Goal: Task Accomplishment & Management: Complete application form

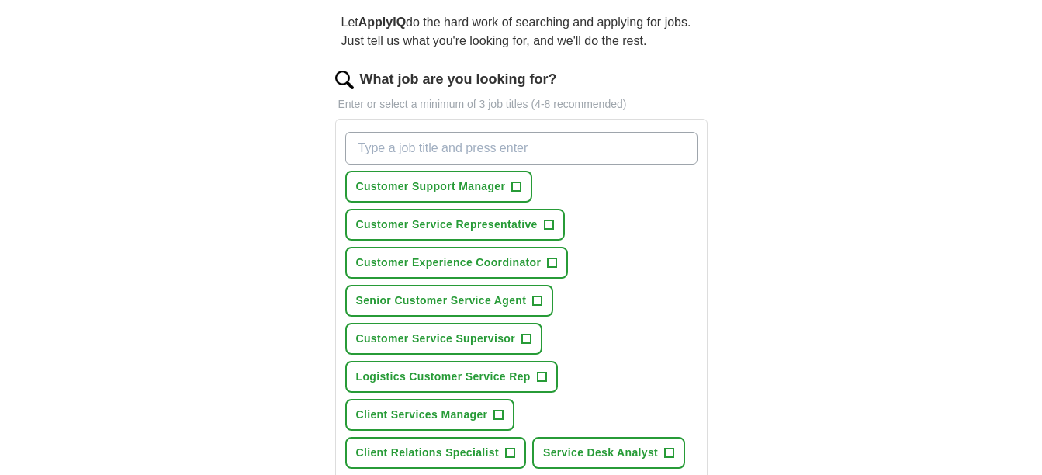
scroll to position [213, 0]
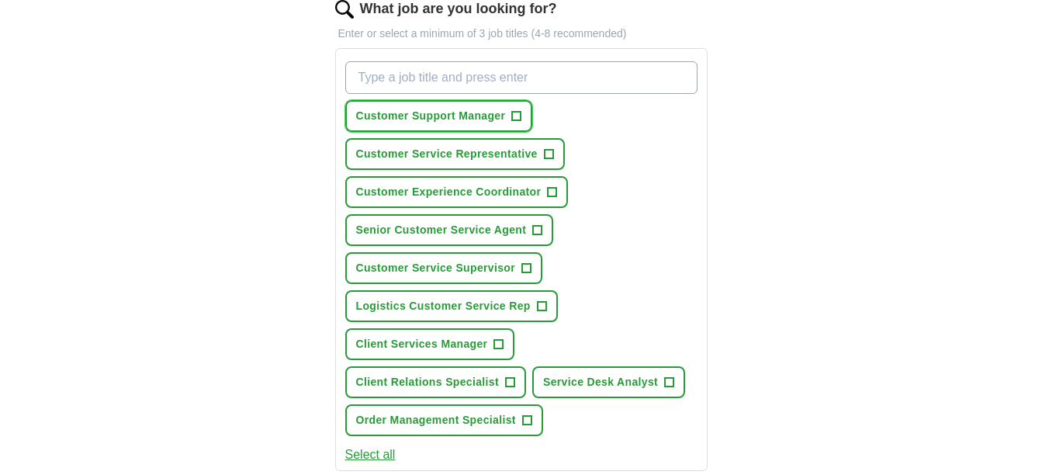
click at [524, 121] on button "Customer Support Manager +" at bounding box center [439, 116] width 188 height 32
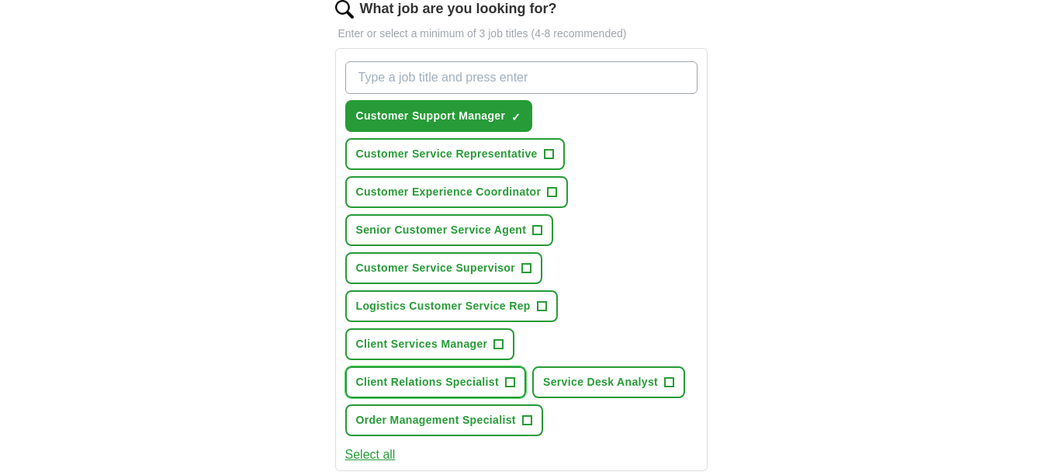
click at [513, 380] on span "+" at bounding box center [509, 382] width 9 height 12
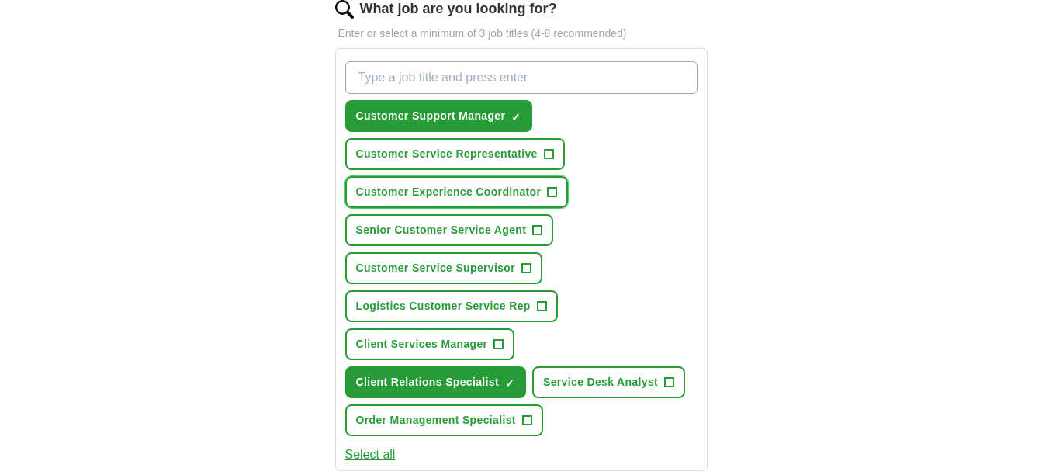
click at [550, 195] on span "+" at bounding box center [552, 192] width 9 height 12
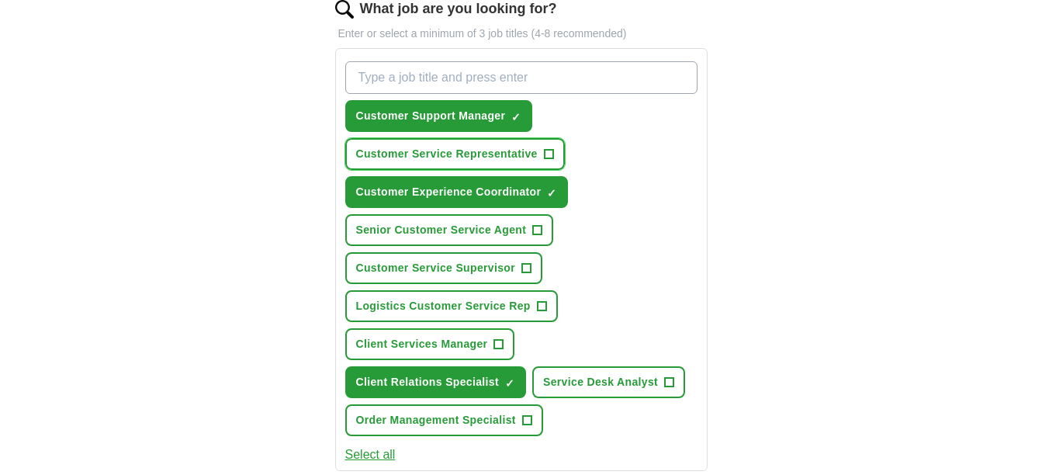
click at [545, 155] on span "+" at bounding box center [548, 154] width 9 height 12
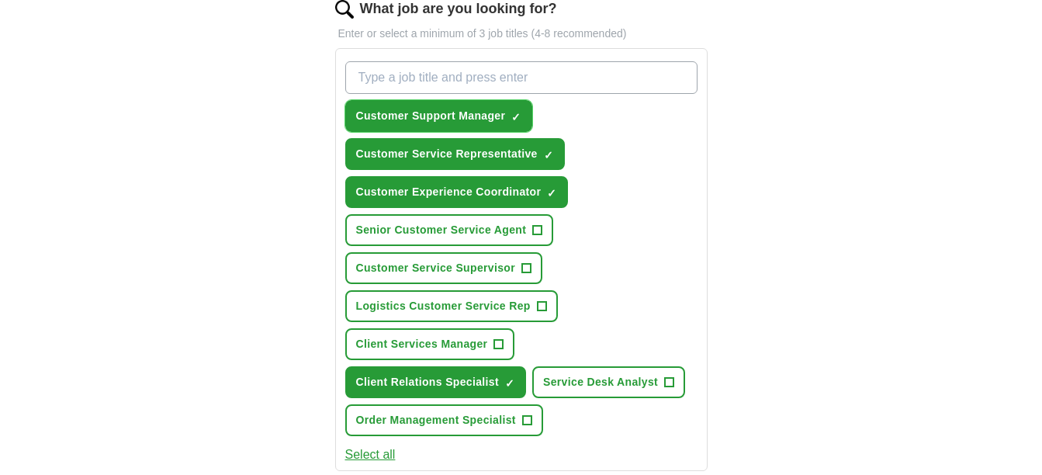
click at [0, 0] on span "×" at bounding box center [0, 0] width 0 height 0
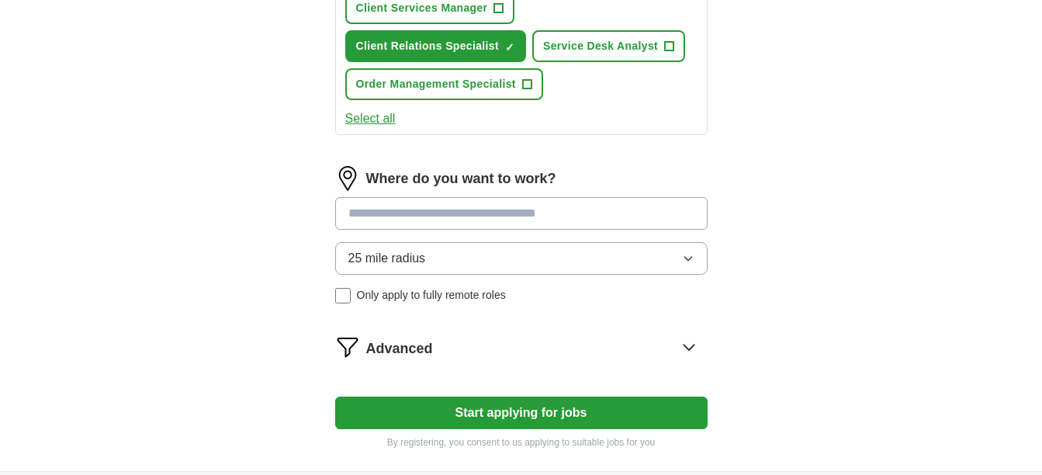
scroll to position [569, 0]
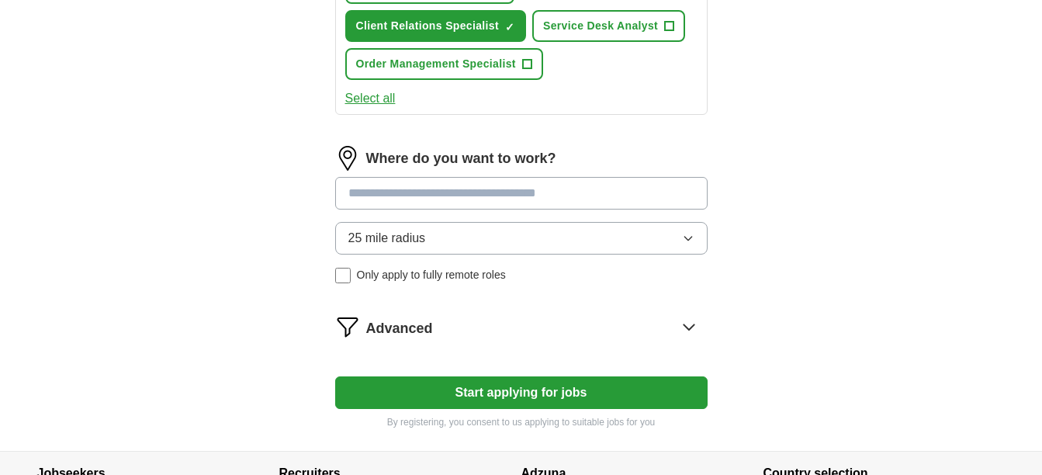
click at [548, 192] on input at bounding box center [521, 193] width 372 height 33
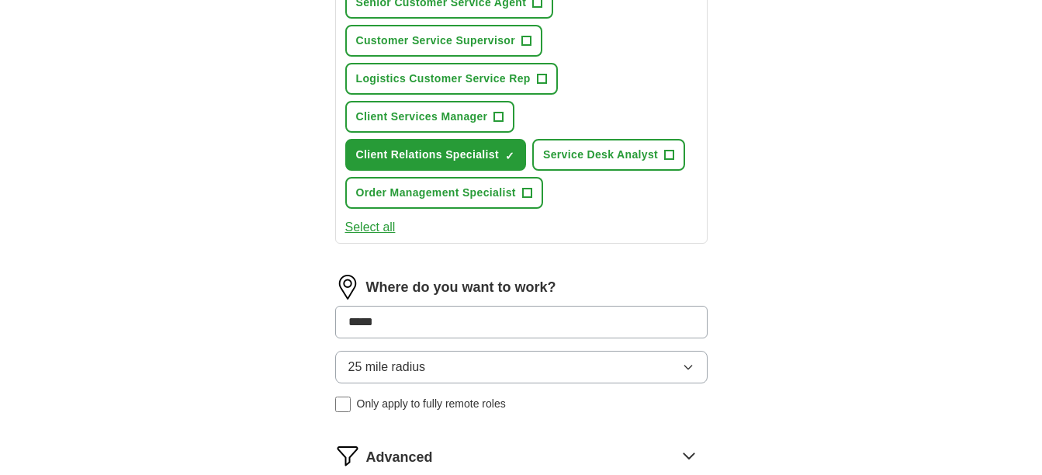
scroll to position [427, 0]
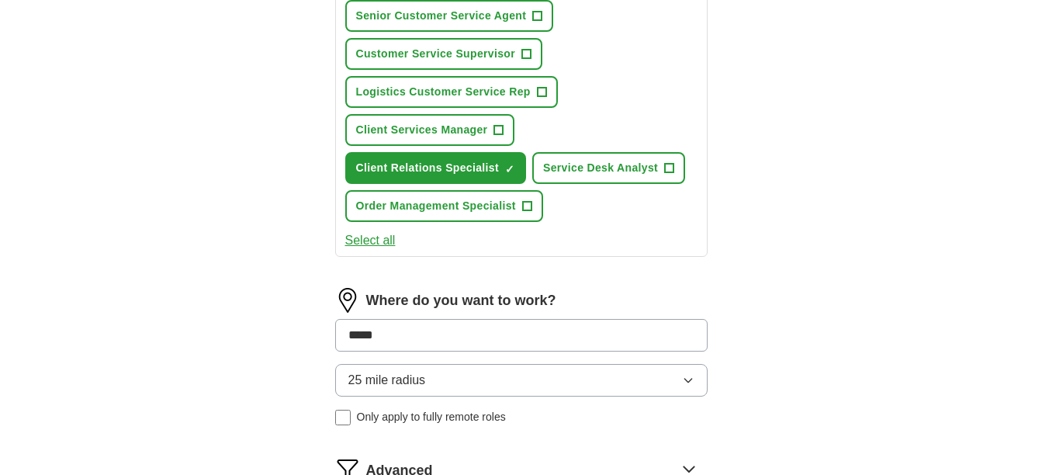
type input "*****"
click at [686, 383] on div "Where do you want to work? ***** 25 mile radius Only apply to fully remote roles" at bounding box center [521, 363] width 372 height 150
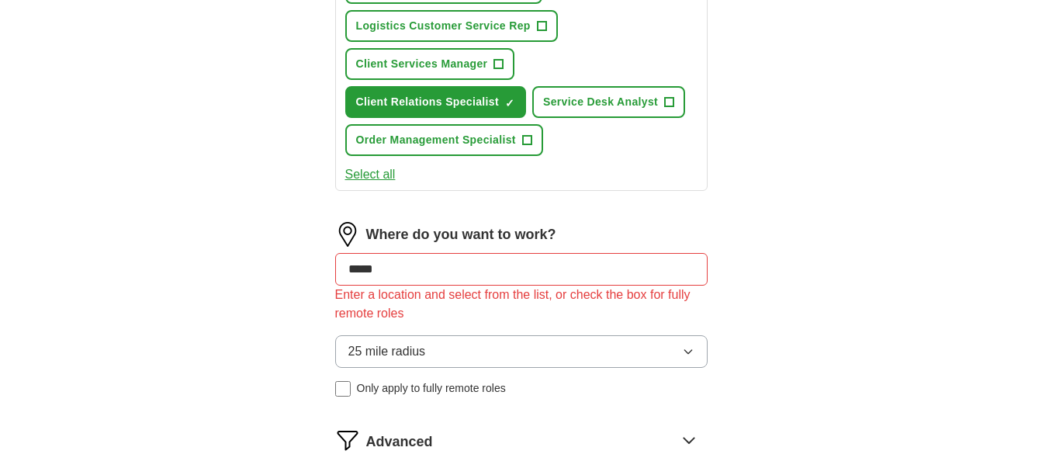
scroll to position [499, 0]
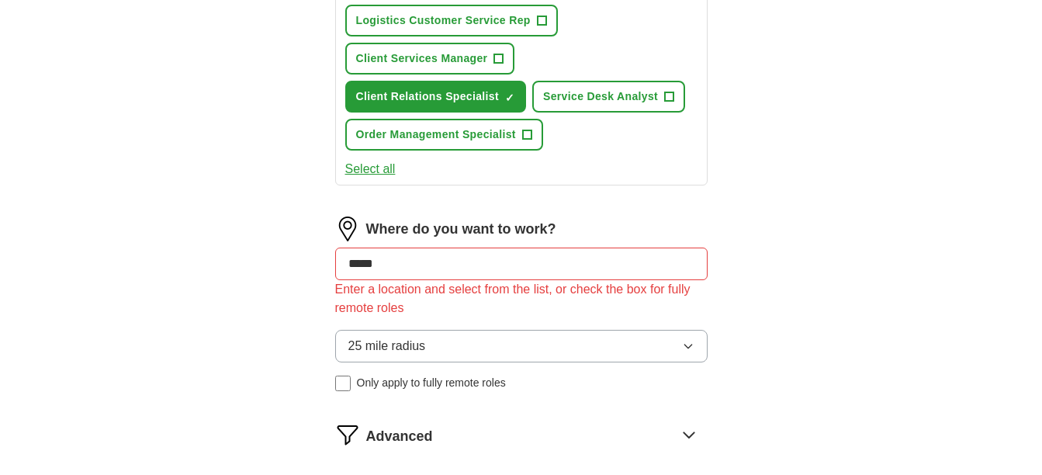
click at [612, 265] on input "*****" at bounding box center [521, 263] width 372 height 33
drag, startPoint x: 437, startPoint y: 248, endPoint x: 192, endPoint y: 250, distance: 244.3
click at [192, 250] on div "ApplyIQ Let ApplyIQ do the hard work of searching and applying for jobs. Just t…" at bounding box center [521, 54] width 993 height 1010
click at [688, 342] on icon "button" at bounding box center [688, 346] width 12 height 12
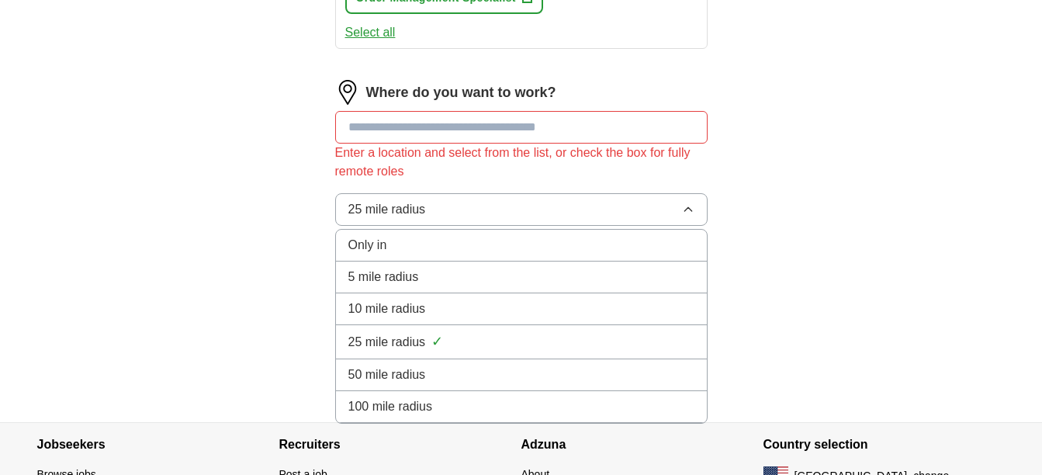
scroll to position [641, 0]
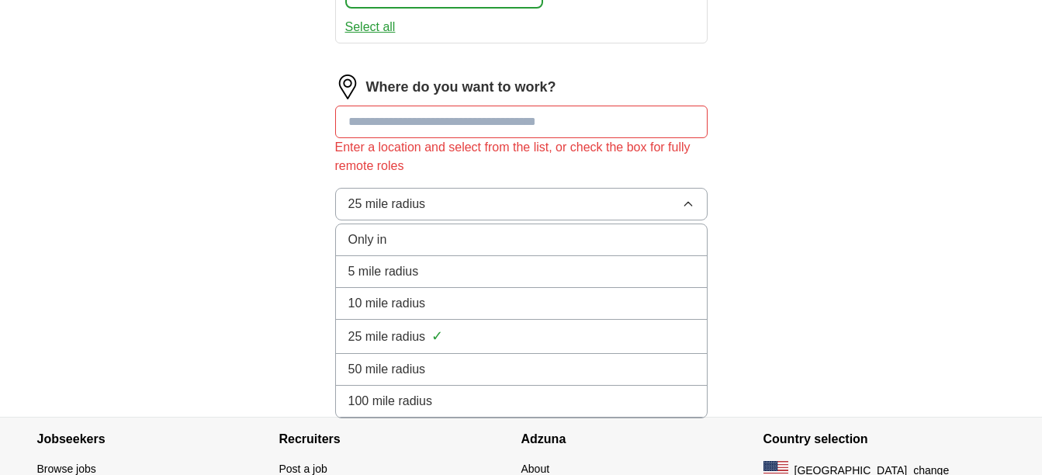
click at [409, 297] on span "10 mile radius" at bounding box center [387, 303] width 78 height 19
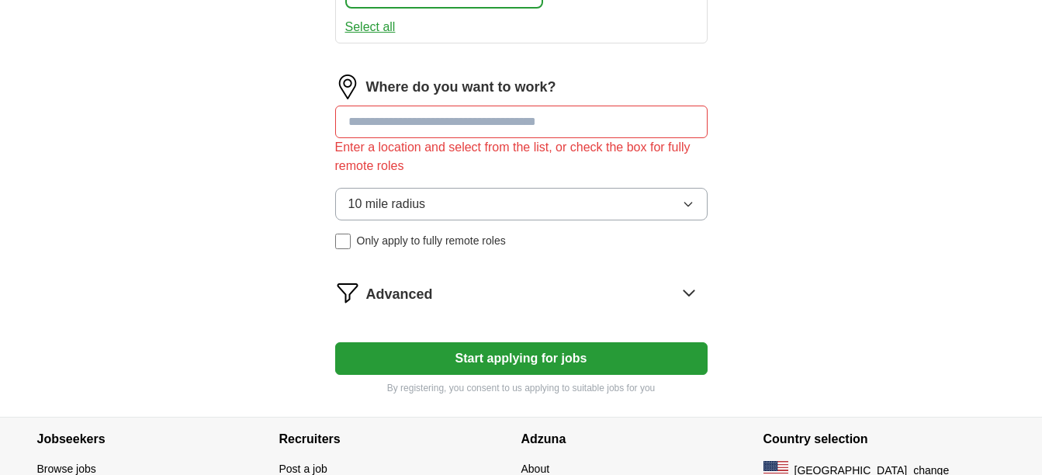
click at [532, 117] on input at bounding box center [521, 121] width 372 height 33
type input "*"
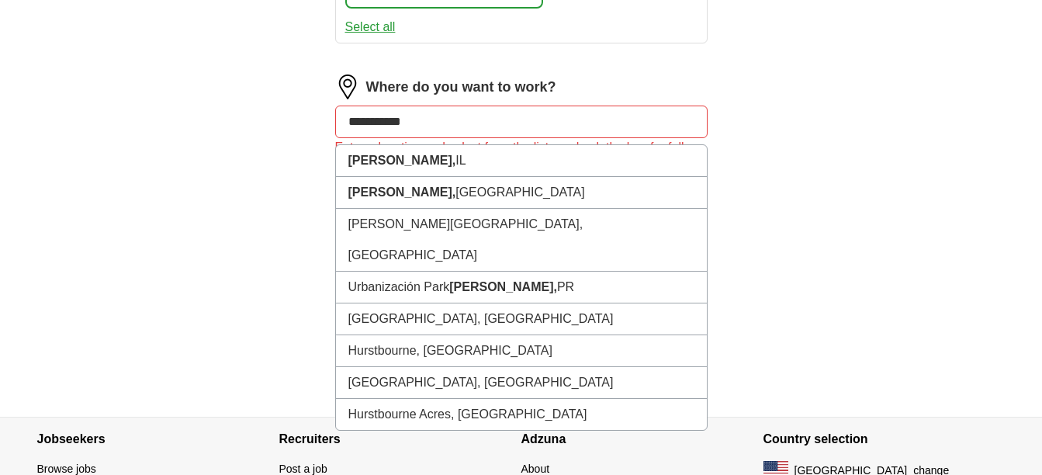
type input "**********"
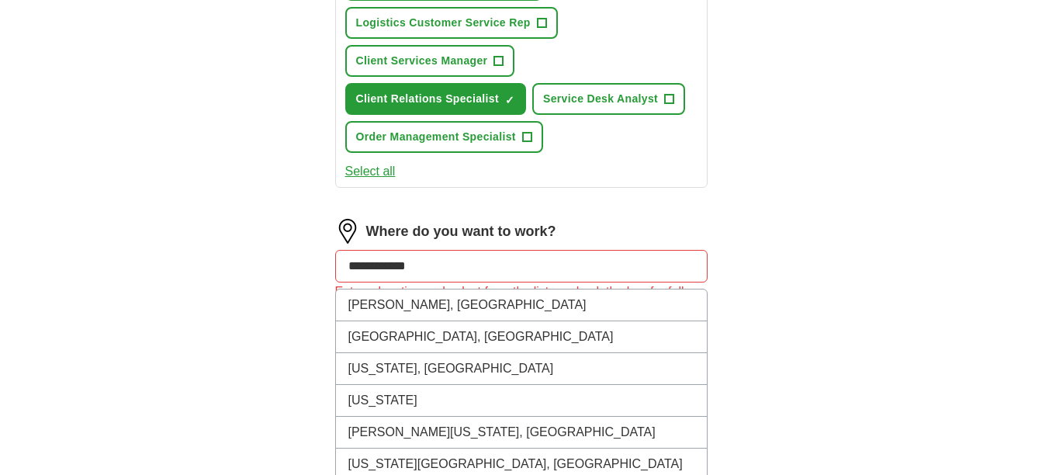
scroll to position [499, 0]
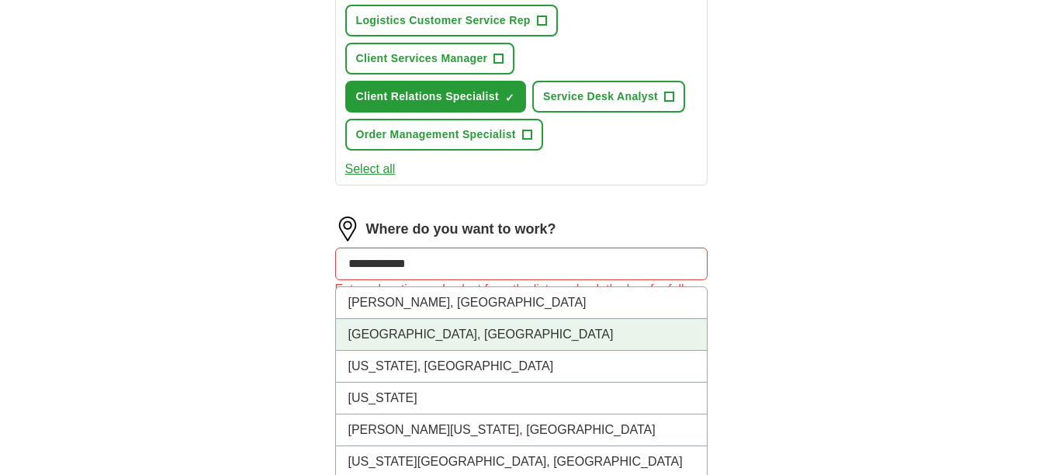
click at [383, 330] on li "[GEOGRAPHIC_DATA], [GEOGRAPHIC_DATA]" at bounding box center [521, 335] width 371 height 32
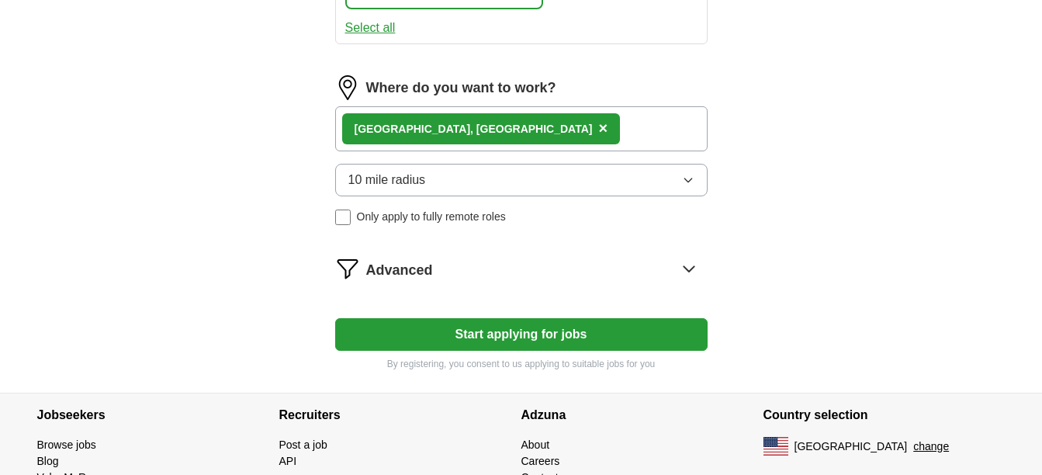
scroll to position [641, 0]
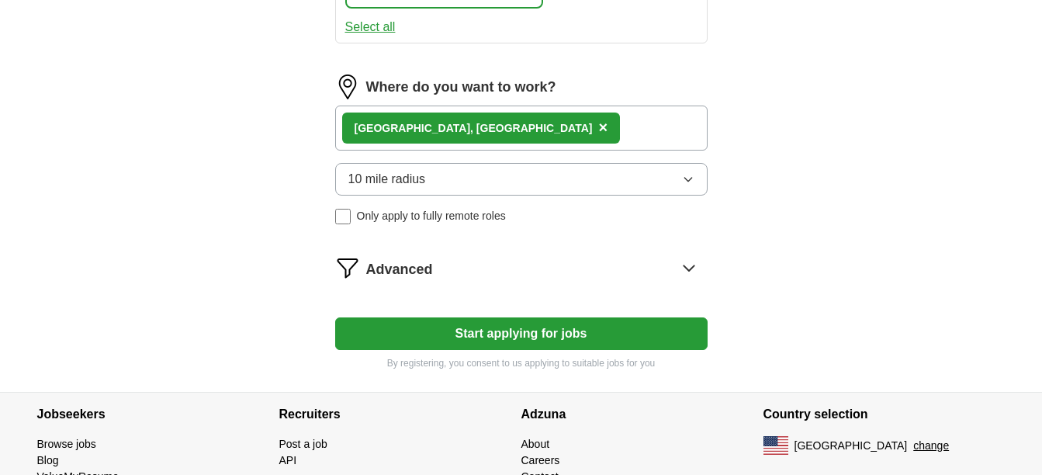
click at [685, 269] on icon at bounding box center [688, 267] width 25 height 25
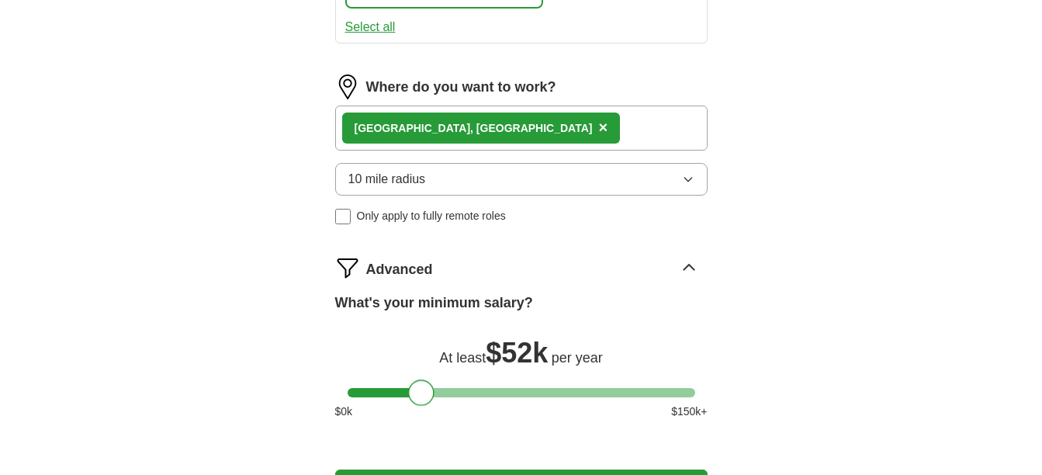
drag, startPoint x: 357, startPoint y: 398, endPoint x: 418, endPoint y: 389, distance: 61.9
click at [418, 389] on div at bounding box center [421, 392] width 26 height 26
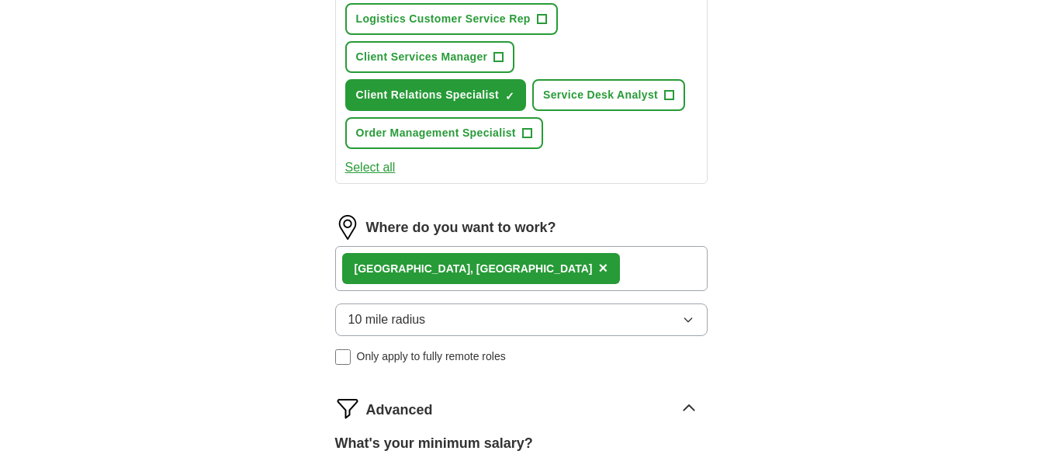
scroll to position [499, 0]
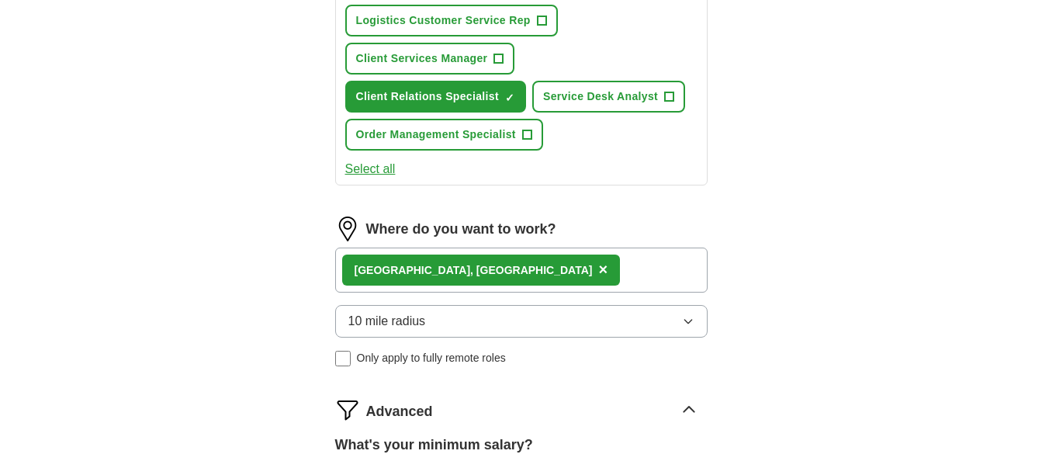
click at [688, 321] on icon "button" at bounding box center [688, 321] width 12 height 12
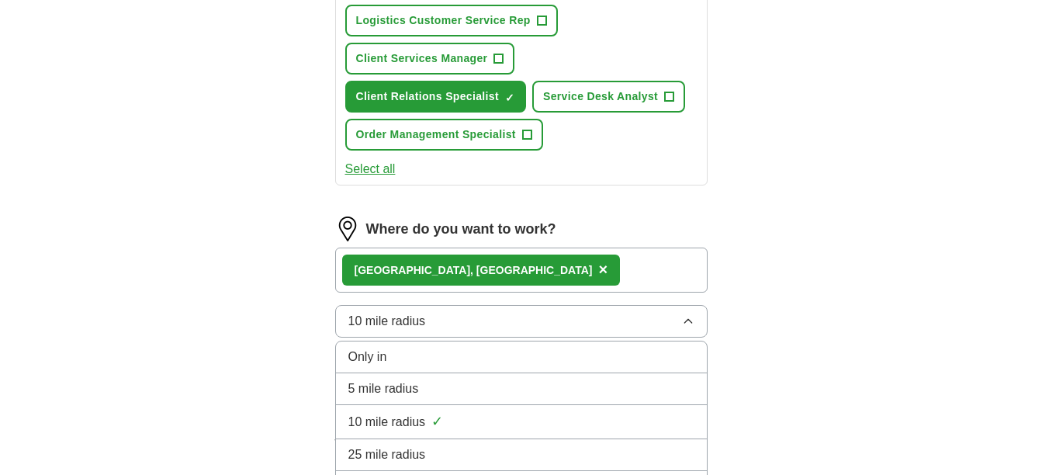
scroll to position [569, 0]
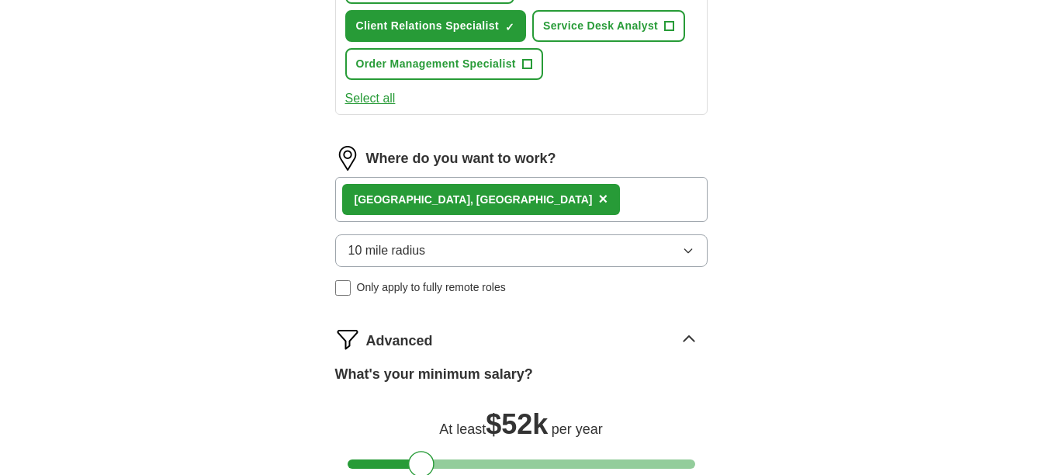
click at [739, 293] on div "Let ApplyIQ do the hard work of searching and applying for jobs. Just tell us w…" at bounding box center [521, 90] width 496 height 1050
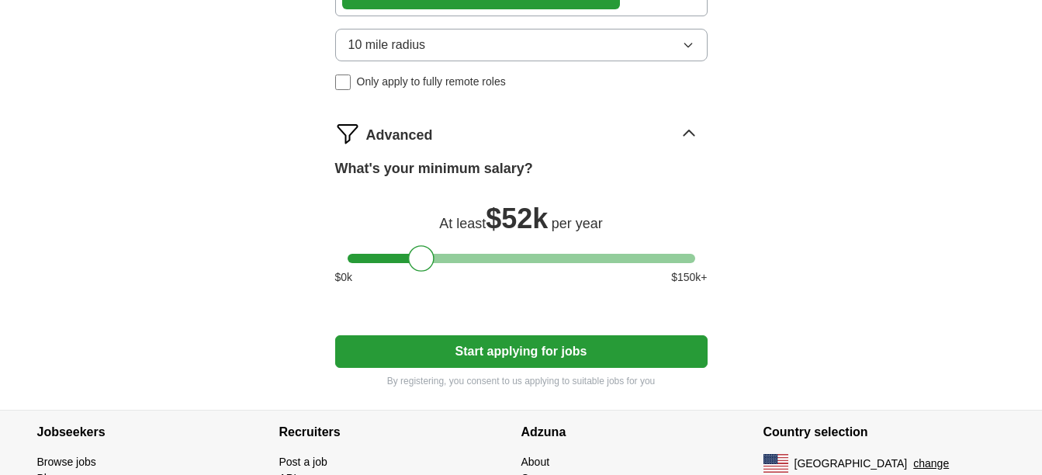
scroll to position [783, 0]
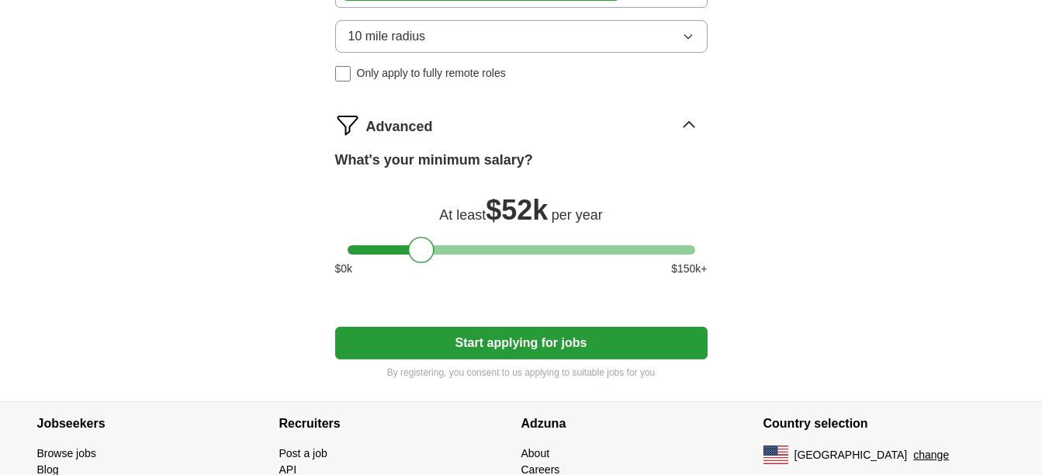
click at [527, 343] on button "Start applying for jobs" at bounding box center [521, 343] width 372 height 33
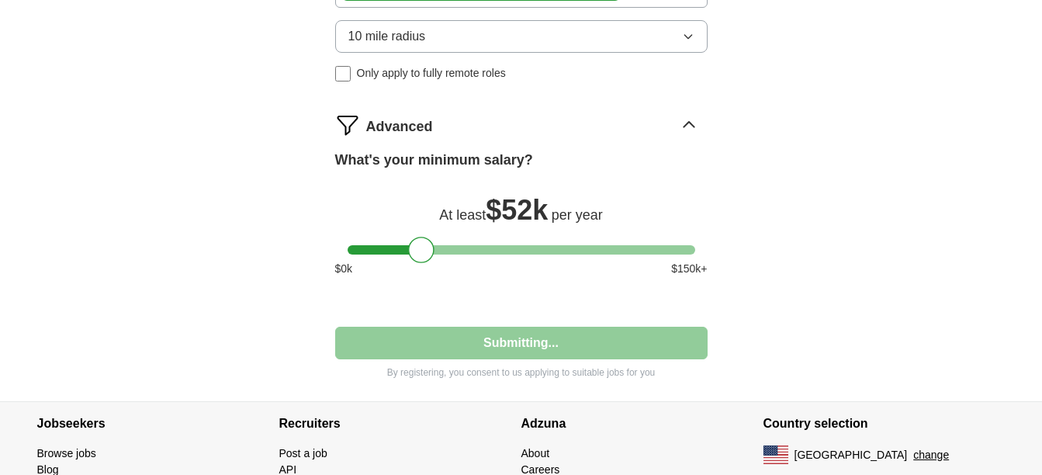
select select "**"
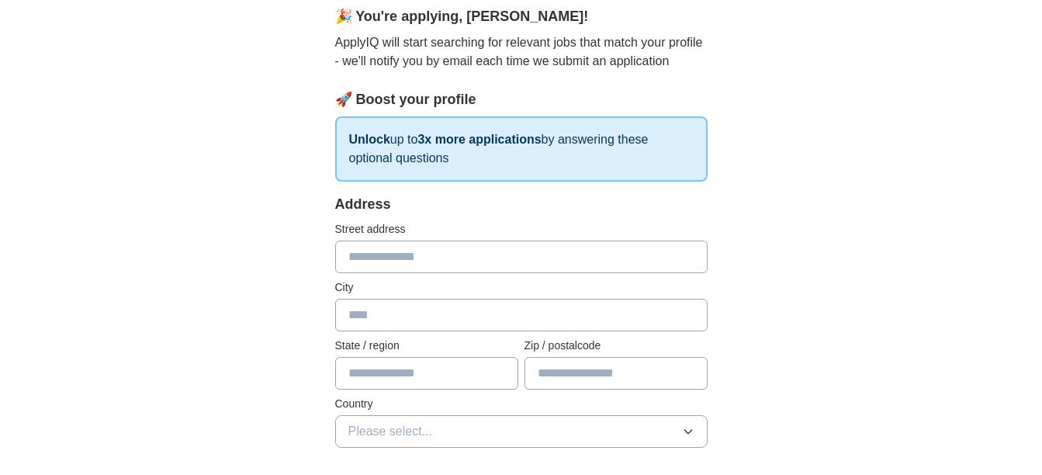
scroll to position [143, 0]
click at [419, 260] on input "text" at bounding box center [521, 257] width 372 height 33
type input "**********"
type input "**"
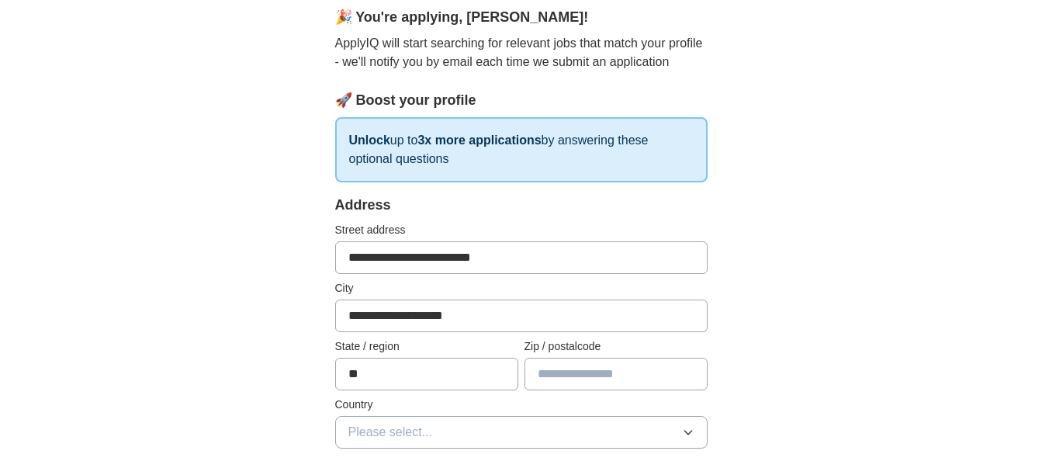
type input "*****"
type input "**********"
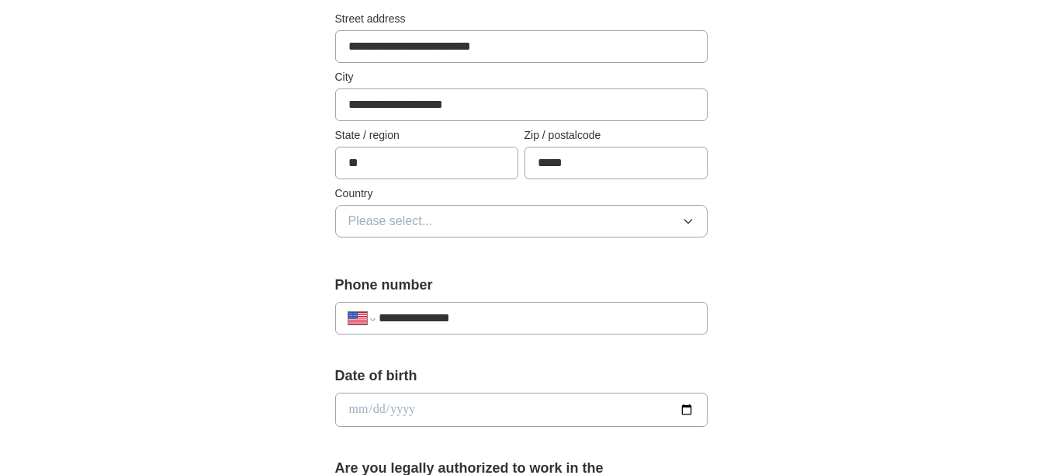
scroll to position [356, 0]
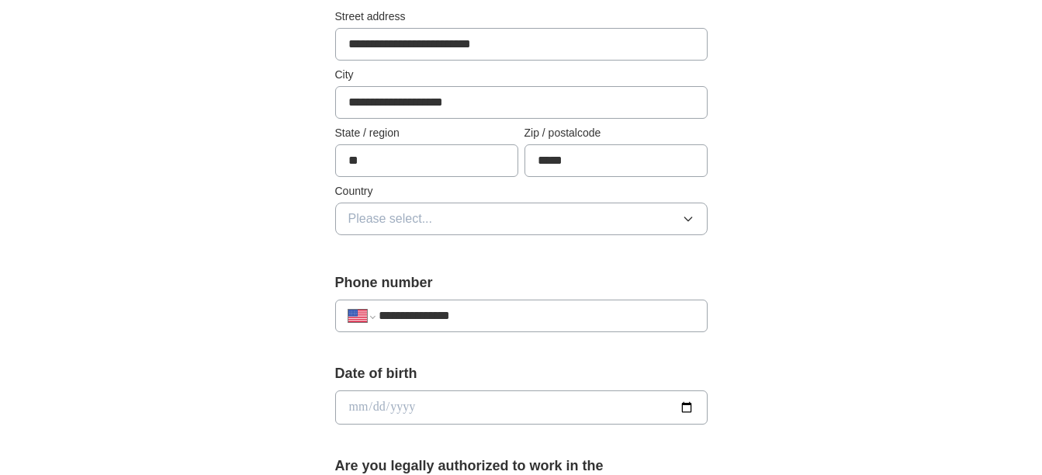
click at [686, 213] on icon "button" at bounding box center [688, 219] width 12 height 12
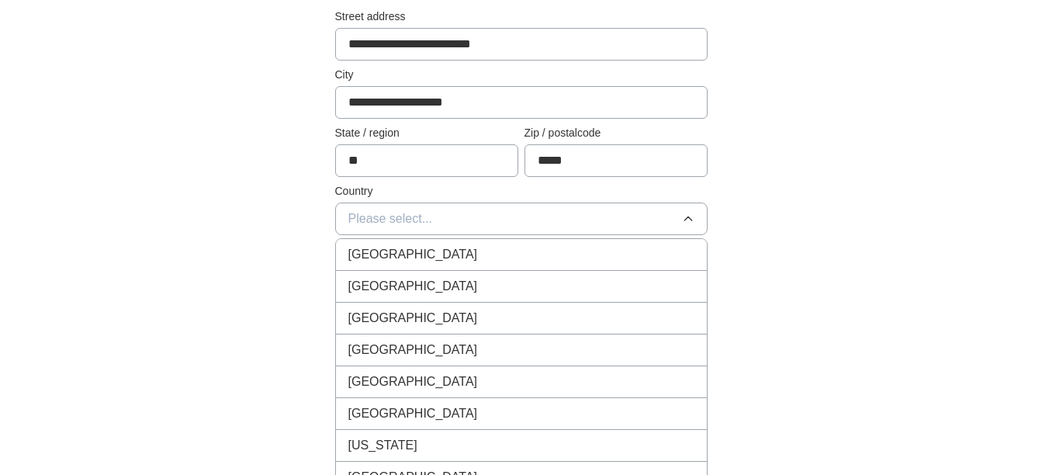
click at [436, 285] on div "[GEOGRAPHIC_DATA]" at bounding box center [521, 286] width 346 height 19
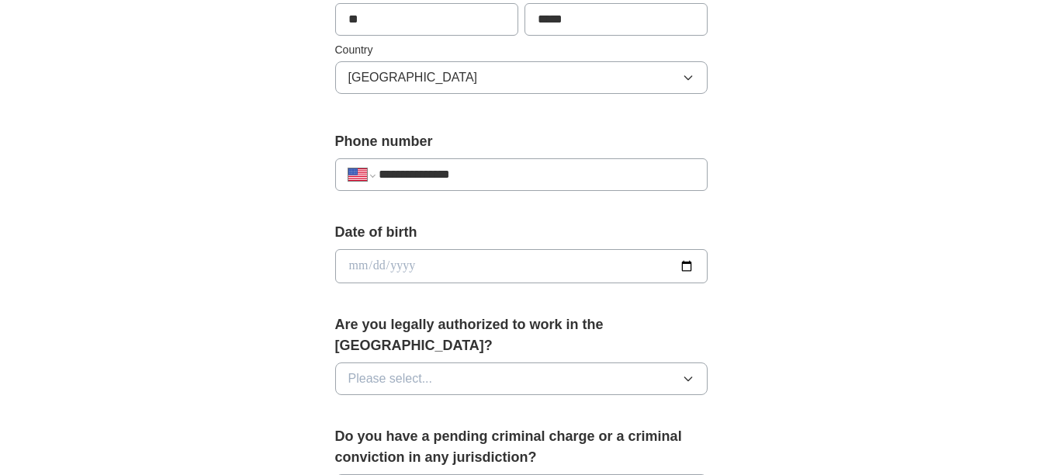
scroll to position [499, 0]
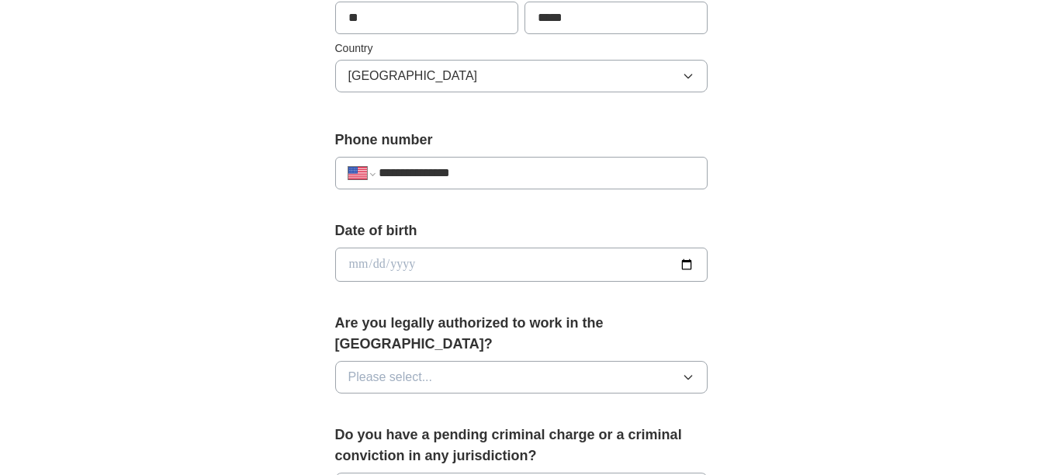
click at [690, 371] on icon "button" at bounding box center [688, 377] width 12 height 12
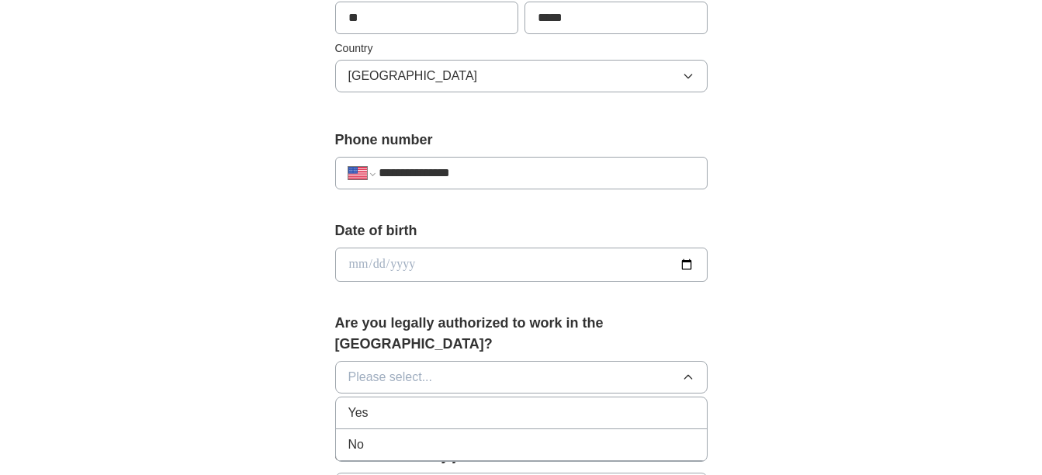
click at [357, 403] on span "Yes" at bounding box center [358, 412] width 20 height 19
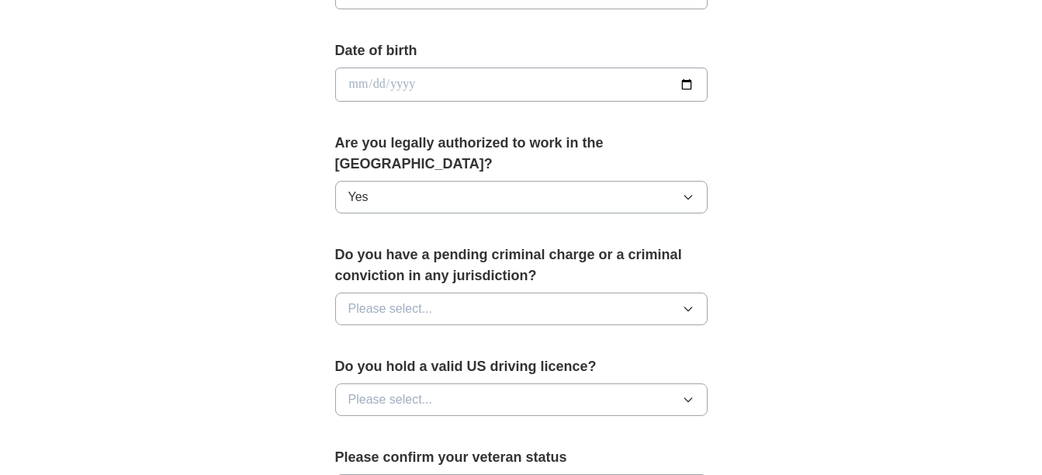
scroll to position [712, 0]
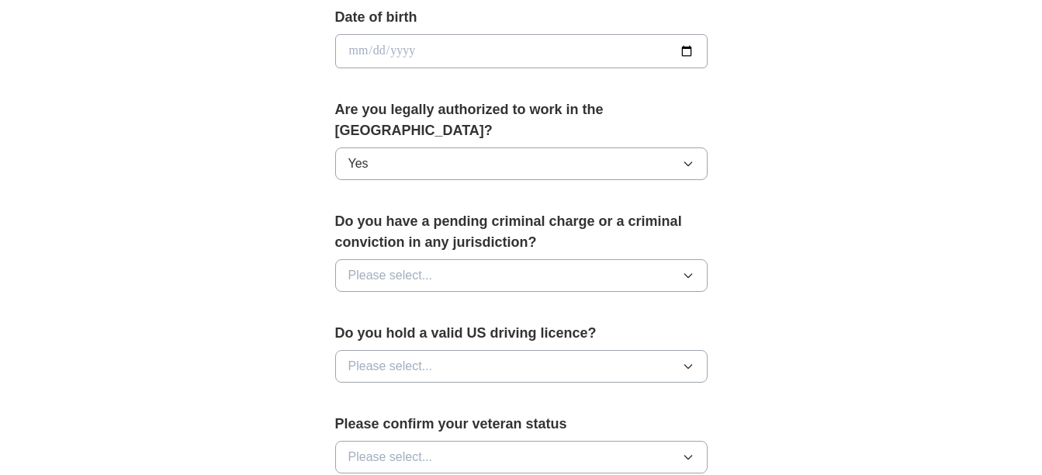
click at [690, 269] on icon "button" at bounding box center [688, 275] width 12 height 12
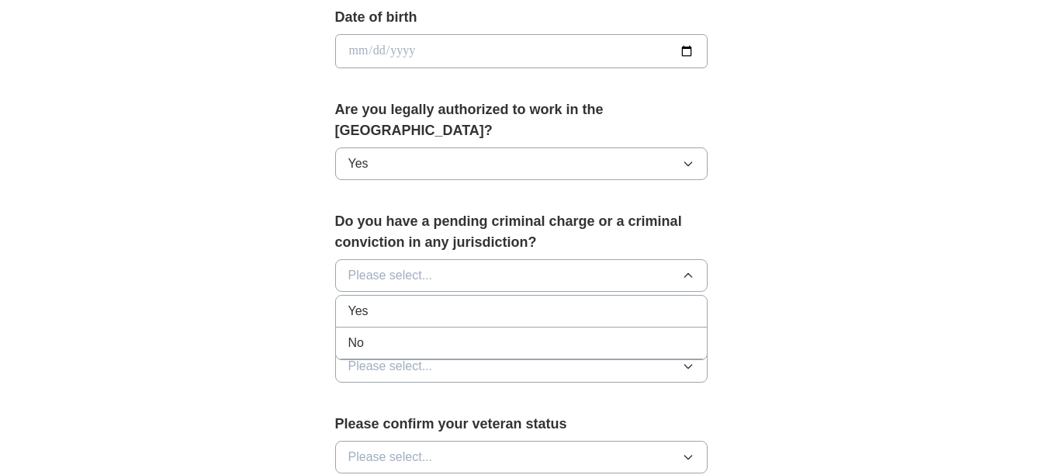
click at [369, 334] on div "No" at bounding box center [521, 343] width 346 height 19
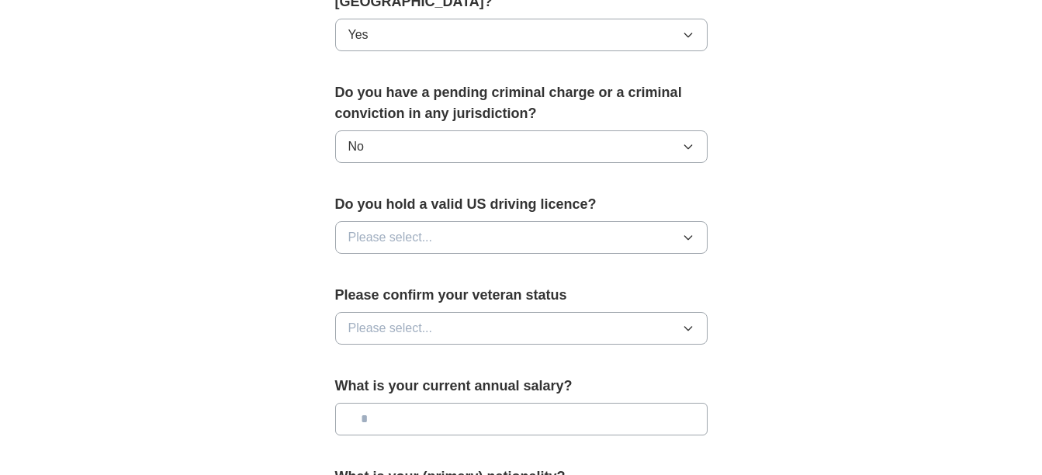
scroll to position [855, 0]
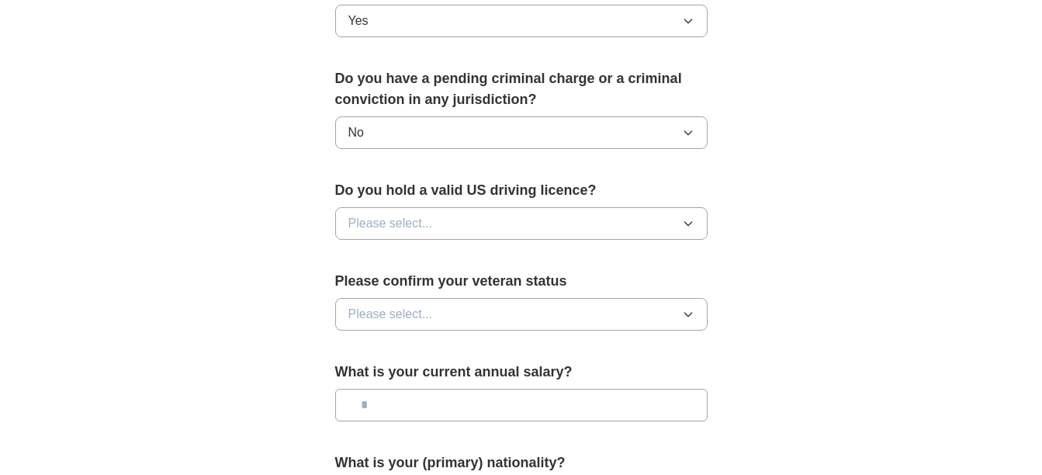
click at [696, 207] on button "Please select..." at bounding box center [521, 223] width 372 height 33
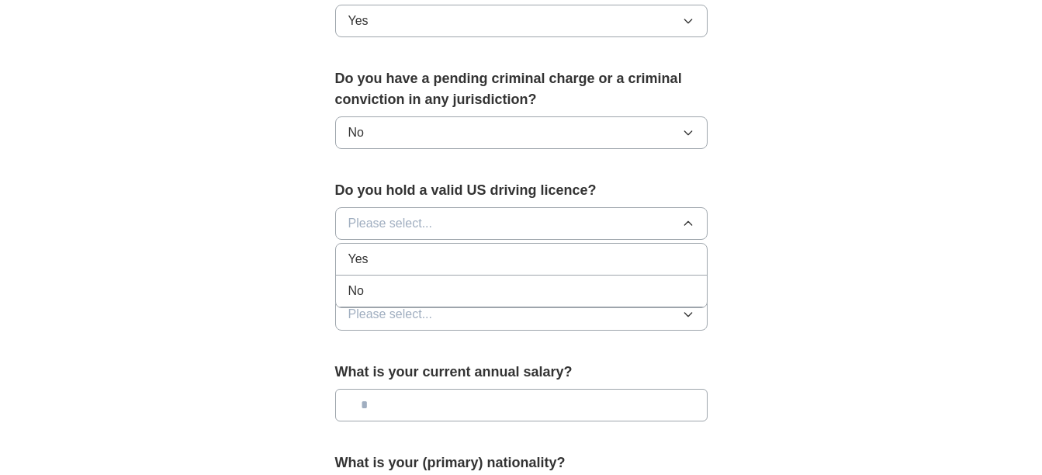
click at [353, 250] on span "Yes" at bounding box center [358, 259] width 20 height 19
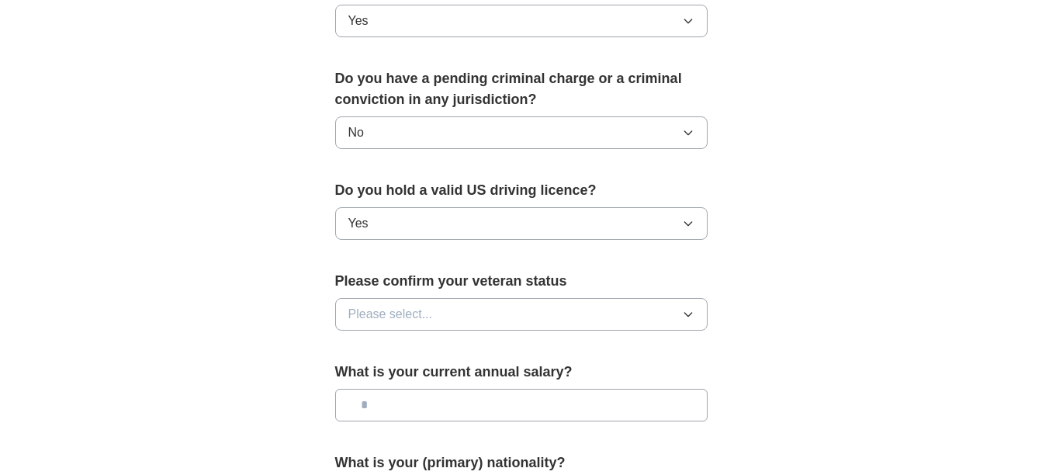
click at [684, 308] on icon "button" at bounding box center [688, 314] width 12 height 12
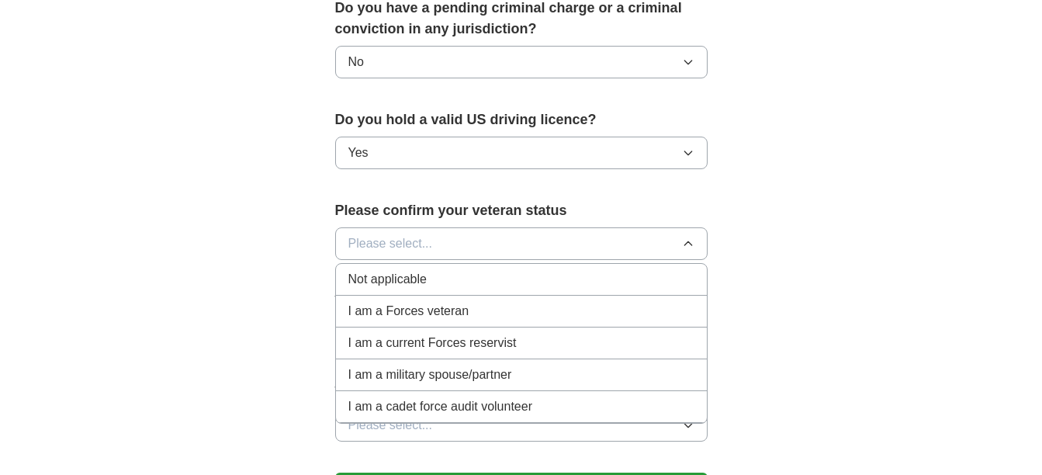
scroll to position [997, 0]
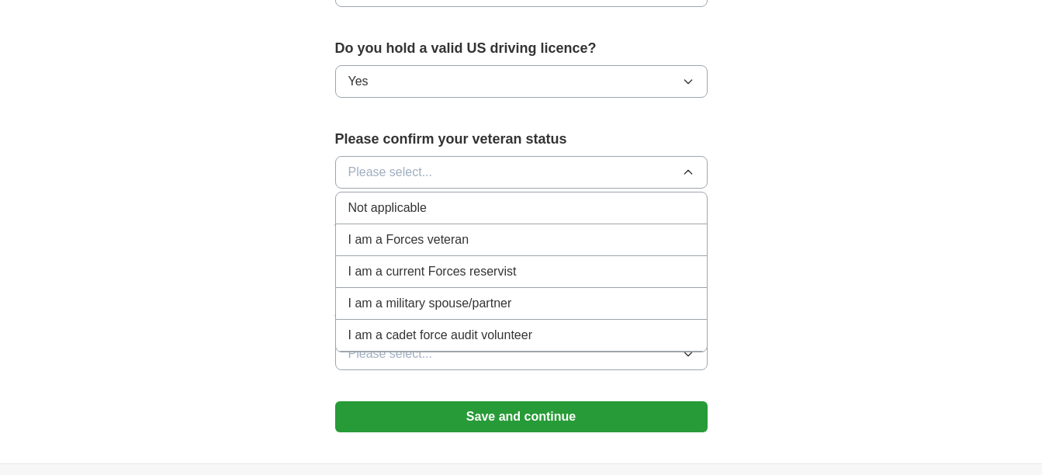
click at [420, 199] on span "Not applicable" at bounding box center [387, 208] width 78 height 19
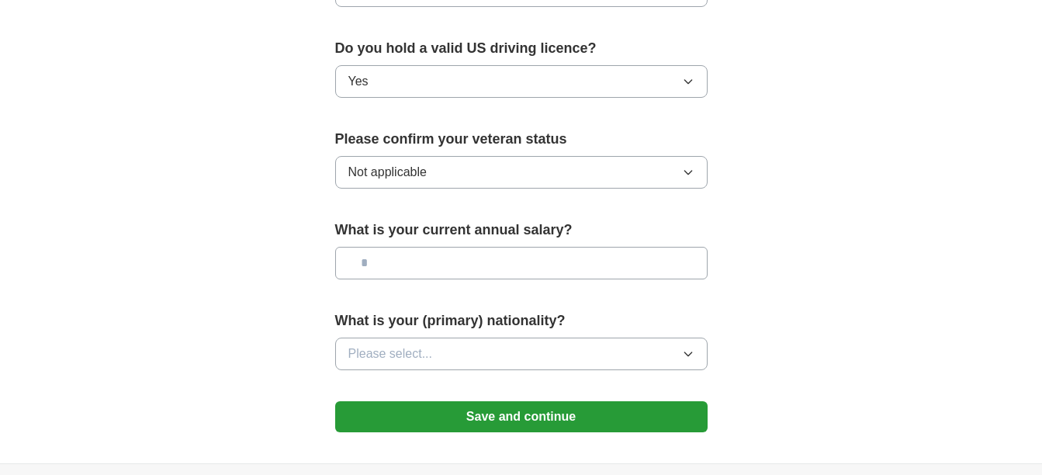
click at [692, 348] on icon "button" at bounding box center [688, 354] width 12 height 12
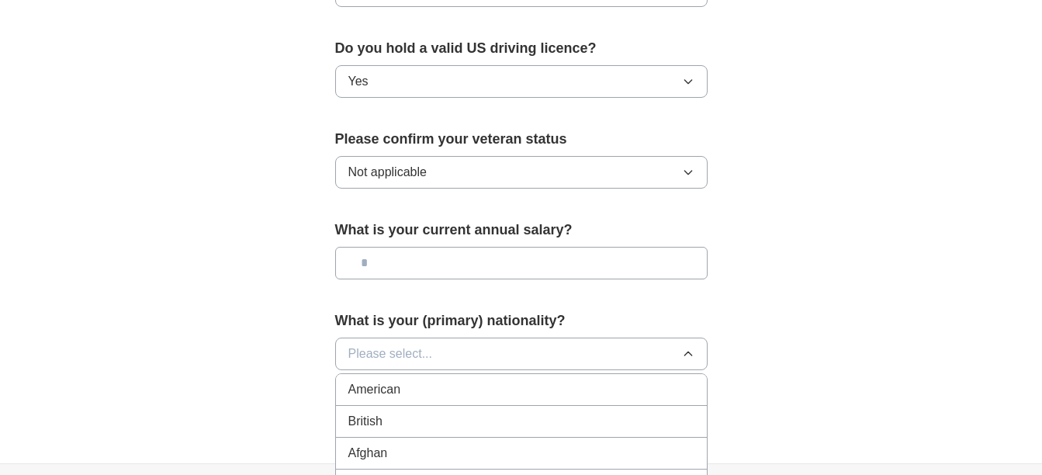
click at [396, 380] on span "American" at bounding box center [374, 389] width 53 height 19
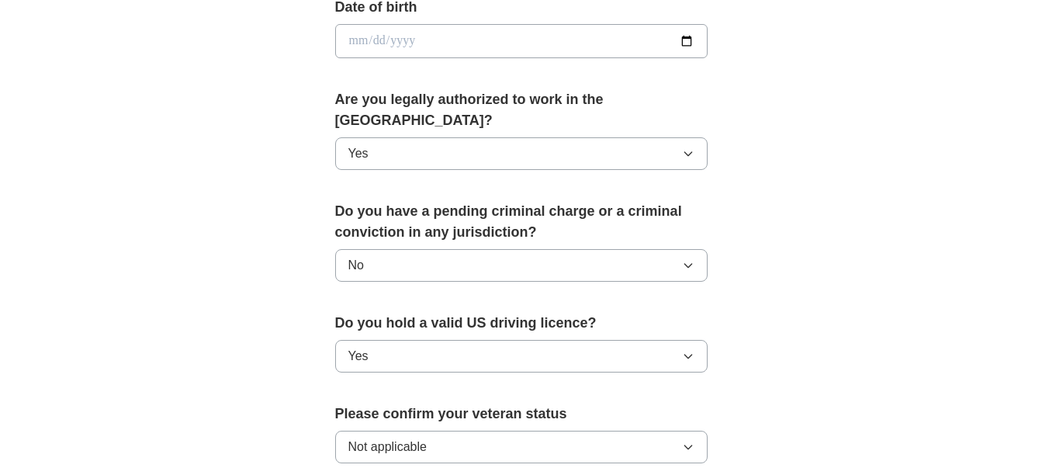
scroll to position [712, 0]
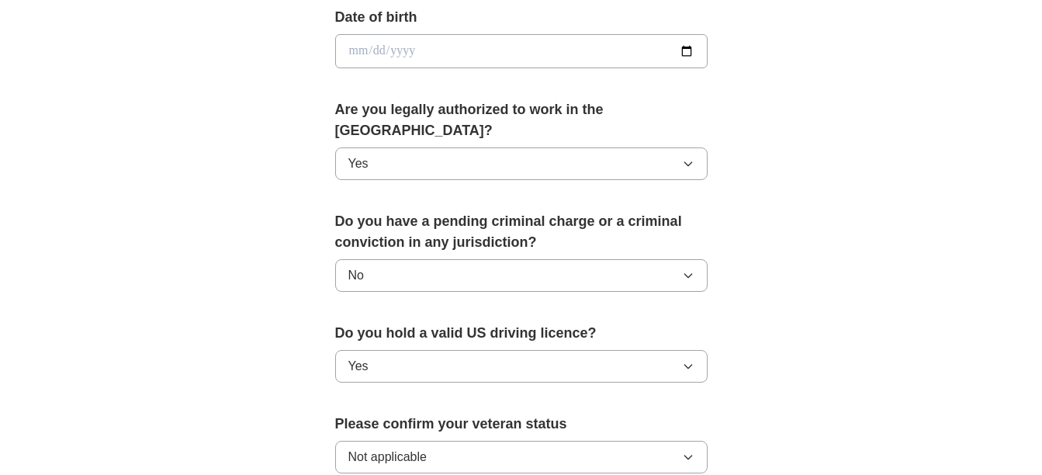
drag, startPoint x: 496, startPoint y: 202, endPoint x: 797, endPoint y: 234, distance: 302.7
click at [797, 234] on div "**********" at bounding box center [521, 41] width 993 height 1412
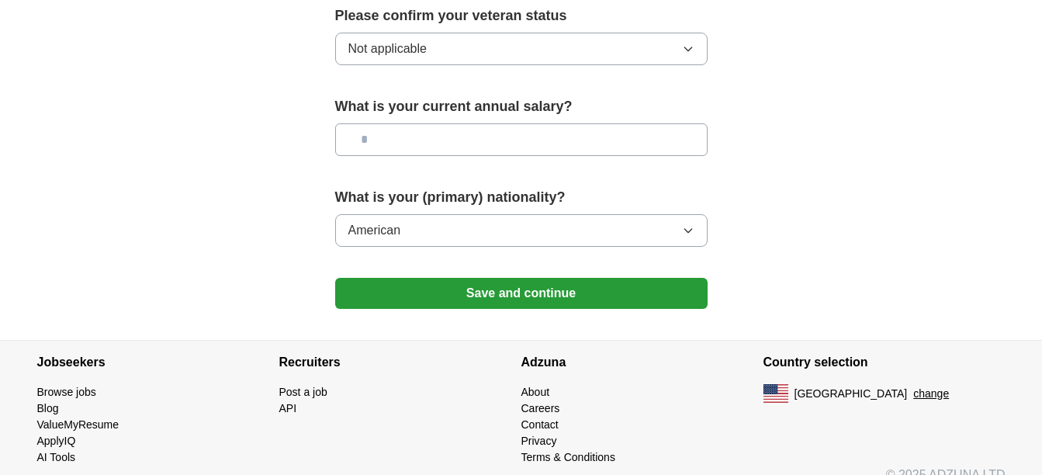
scroll to position [1121, 0]
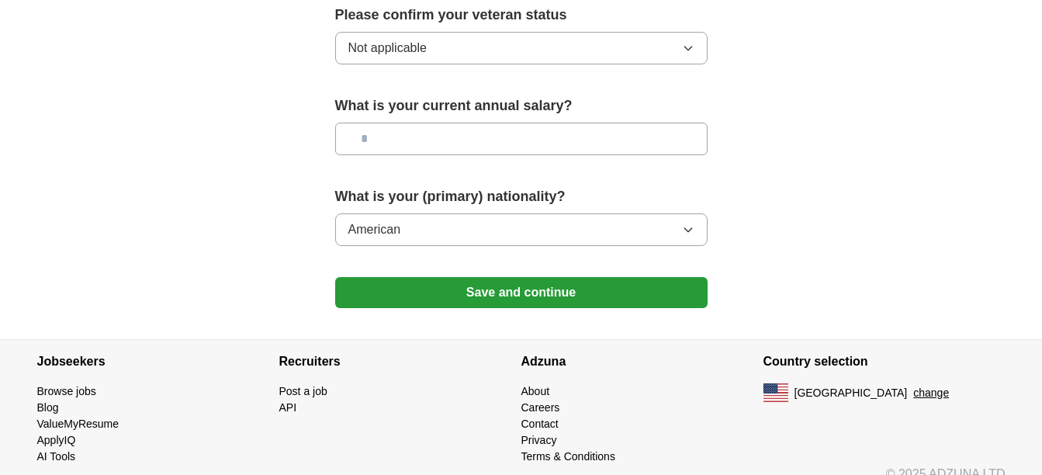
click at [454, 123] on input "text" at bounding box center [521, 139] width 372 height 33
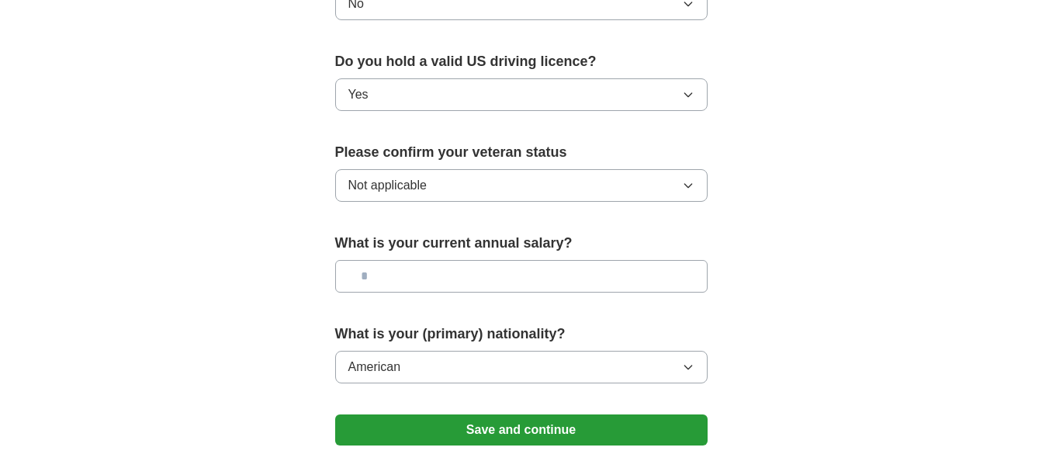
scroll to position [978, 0]
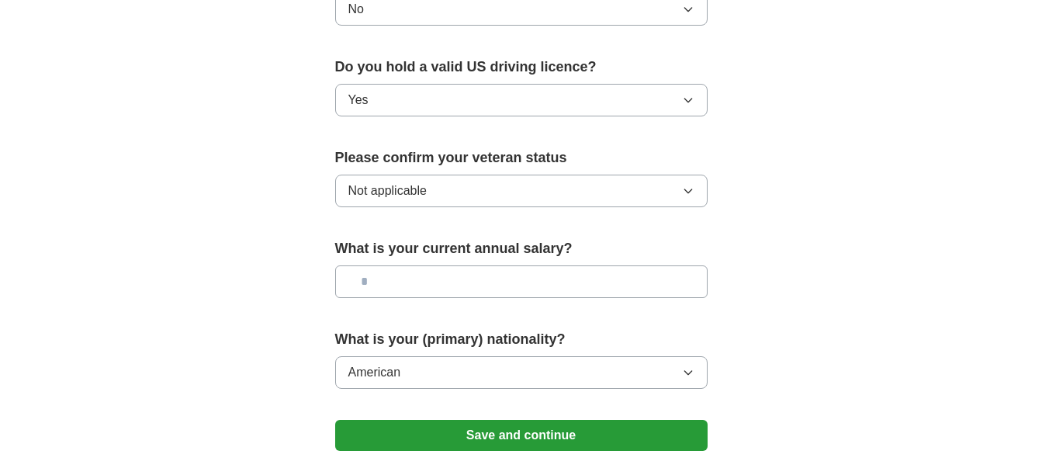
click at [422, 265] on input "text" at bounding box center [521, 281] width 372 height 33
type input "***"
click at [479, 421] on button "Save and continue" at bounding box center [521, 435] width 372 height 31
